Goal: Navigation & Orientation: Find specific page/section

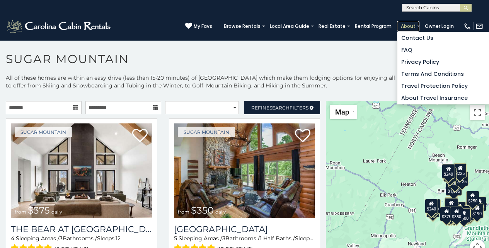
click at [414, 22] on link "About" at bounding box center [408, 26] width 22 height 11
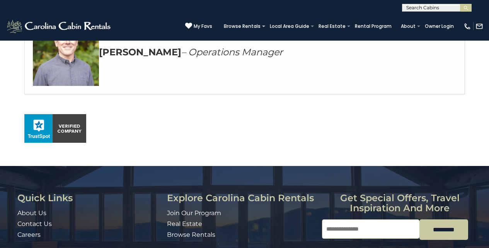
scroll to position [409, 0]
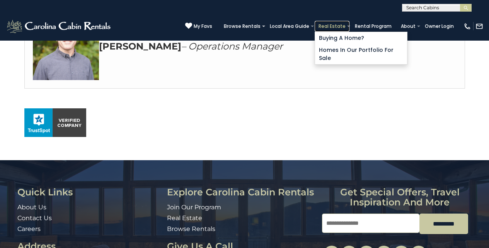
click at [341, 22] on link "Real Estate" at bounding box center [331, 26] width 35 height 11
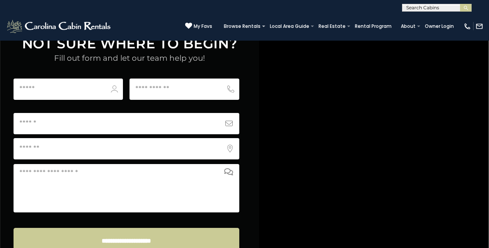
scroll to position [3043, 0]
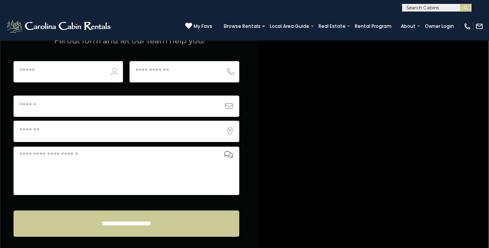
click at [466, 5] on img "submit" at bounding box center [466, 8] width 6 height 6
